Goal: Task Accomplishment & Management: Manage account settings

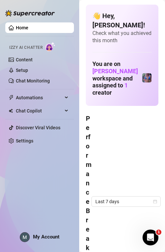
click at [119, 138] on div "Performance Breakdown Last 7 days" at bounding box center [122, 201] width 73 height 175
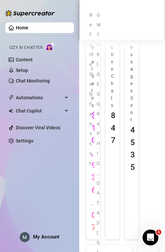
scroll to position [658, 0]
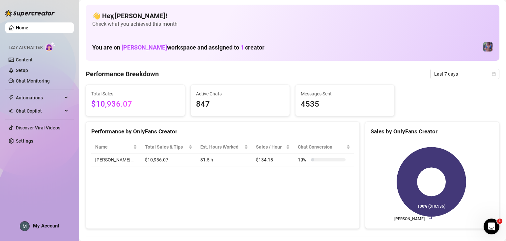
click at [41, 228] on span "My Account" at bounding box center [46, 225] width 26 height 6
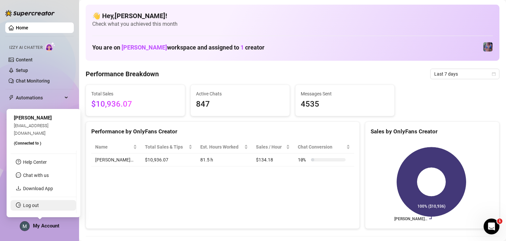
click at [39, 203] on link "Log out" at bounding box center [31, 204] width 16 height 5
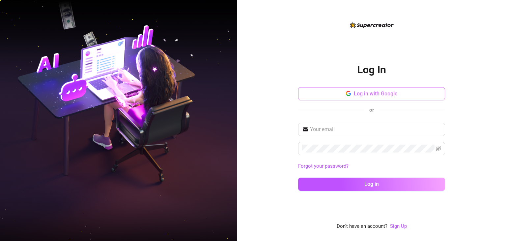
click at [399, 92] on button "Log in with Google" at bounding box center [371, 93] width 147 height 13
